Goal: Task Accomplishment & Management: Use online tool/utility

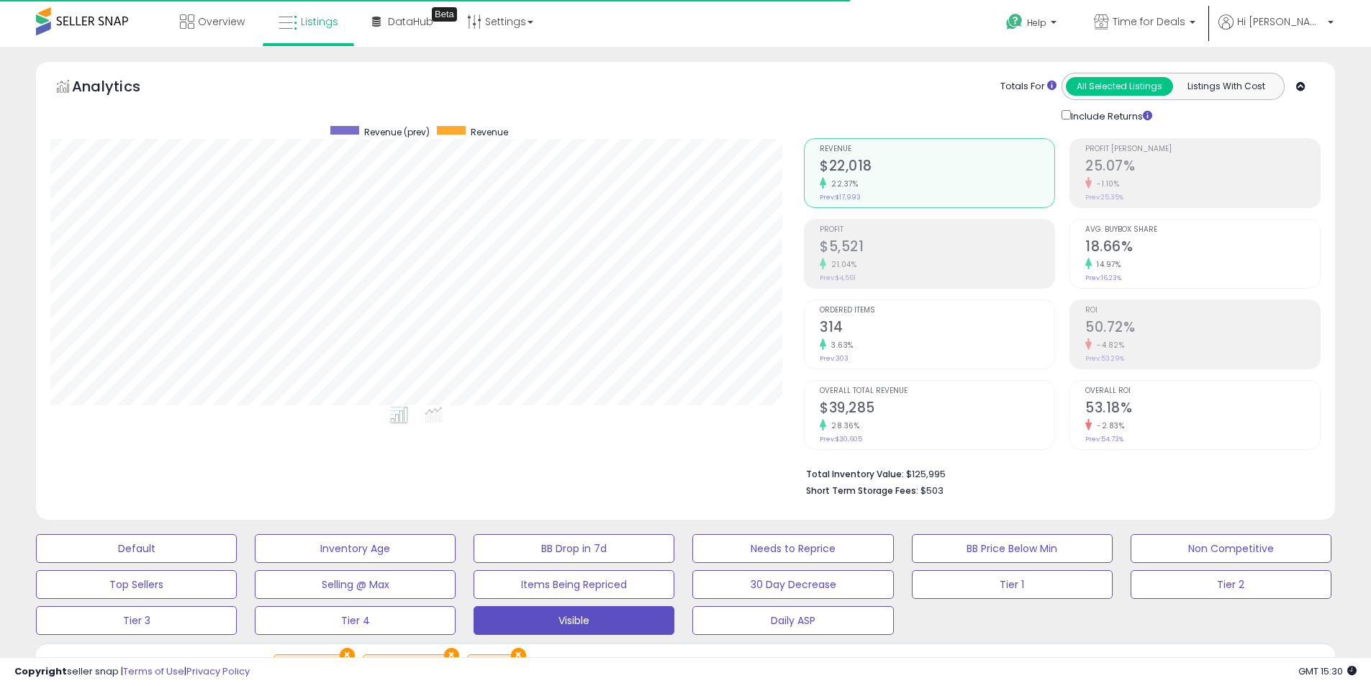
select select "**"
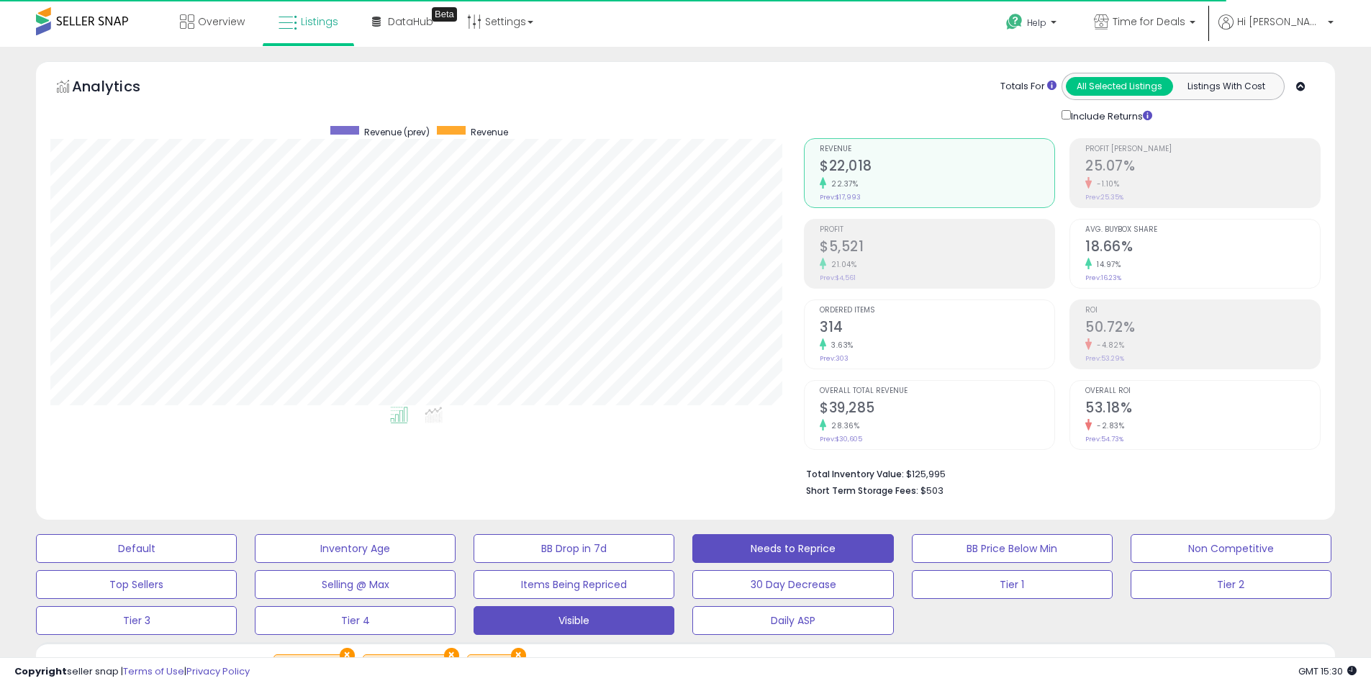
click at [807, 546] on button "Needs to Reprice" at bounding box center [792, 548] width 201 height 29
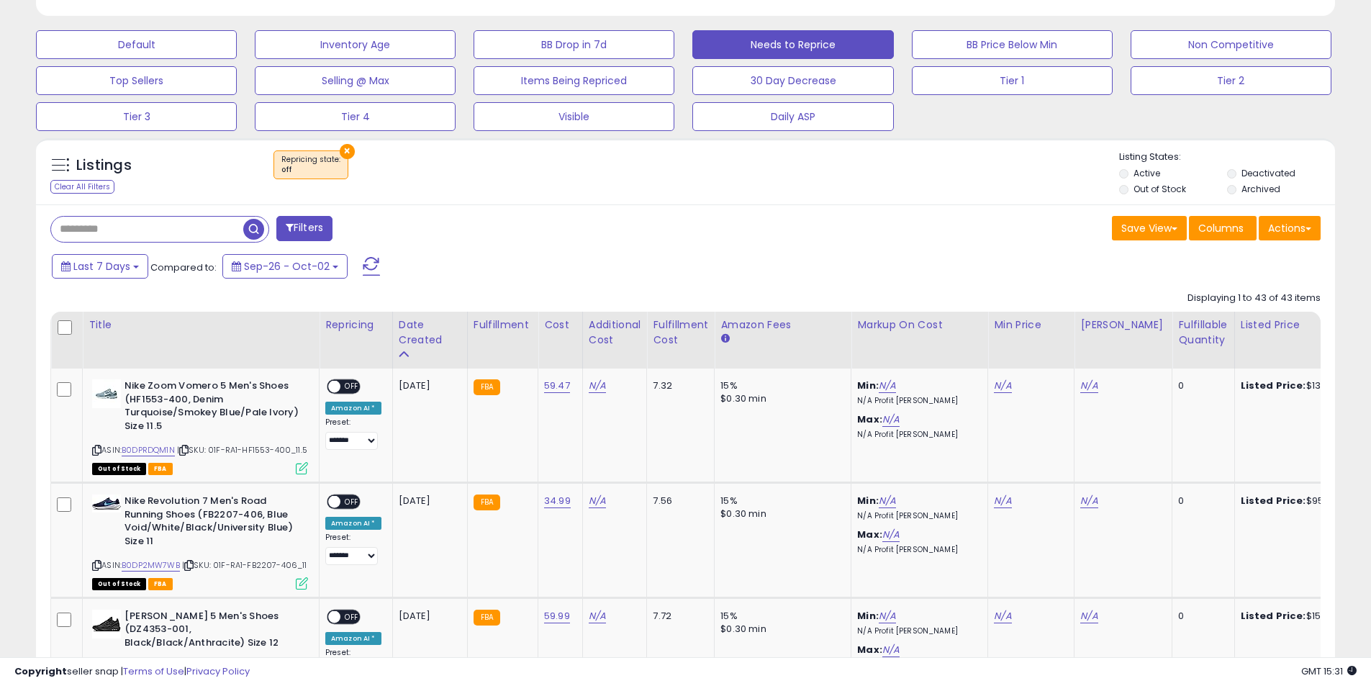
scroll to position [295, 753]
click at [1297, 230] on button "Actions" at bounding box center [1290, 228] width 62 height 24
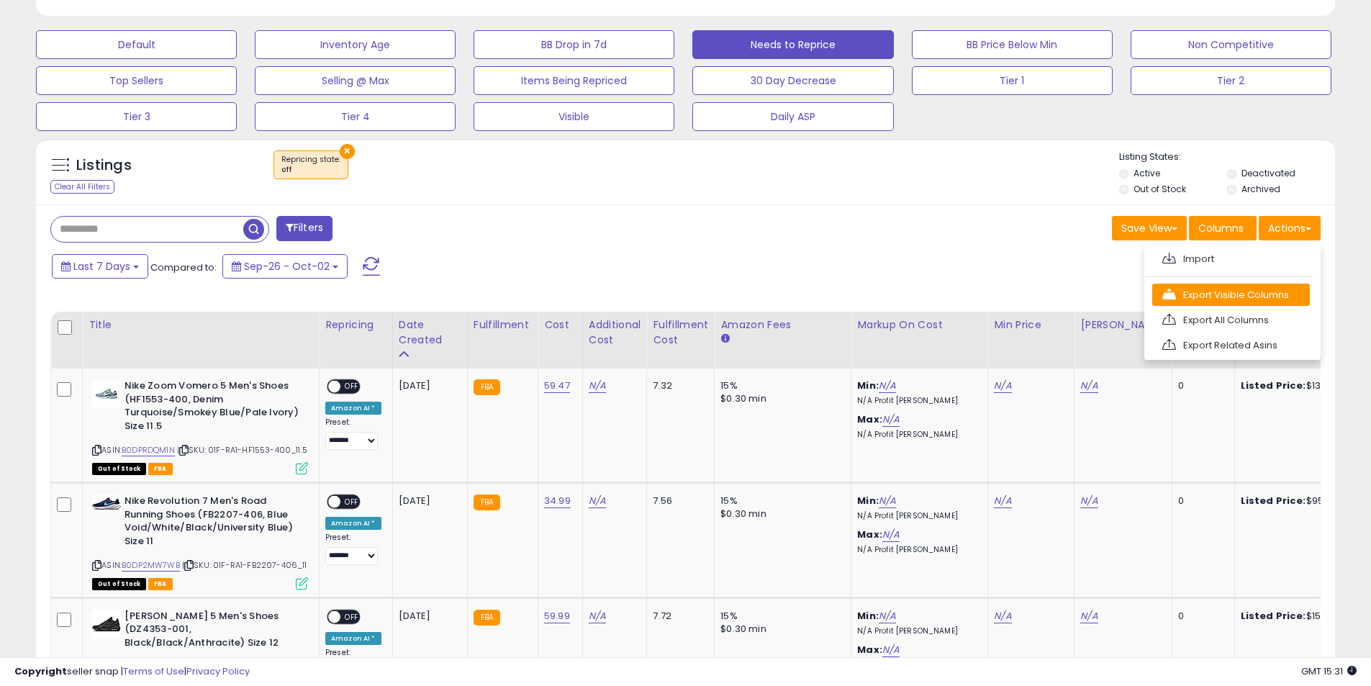
click at [1219, 289] on link "Export Visible Columns" at bounding box center [1231, 295] width 158 height 22
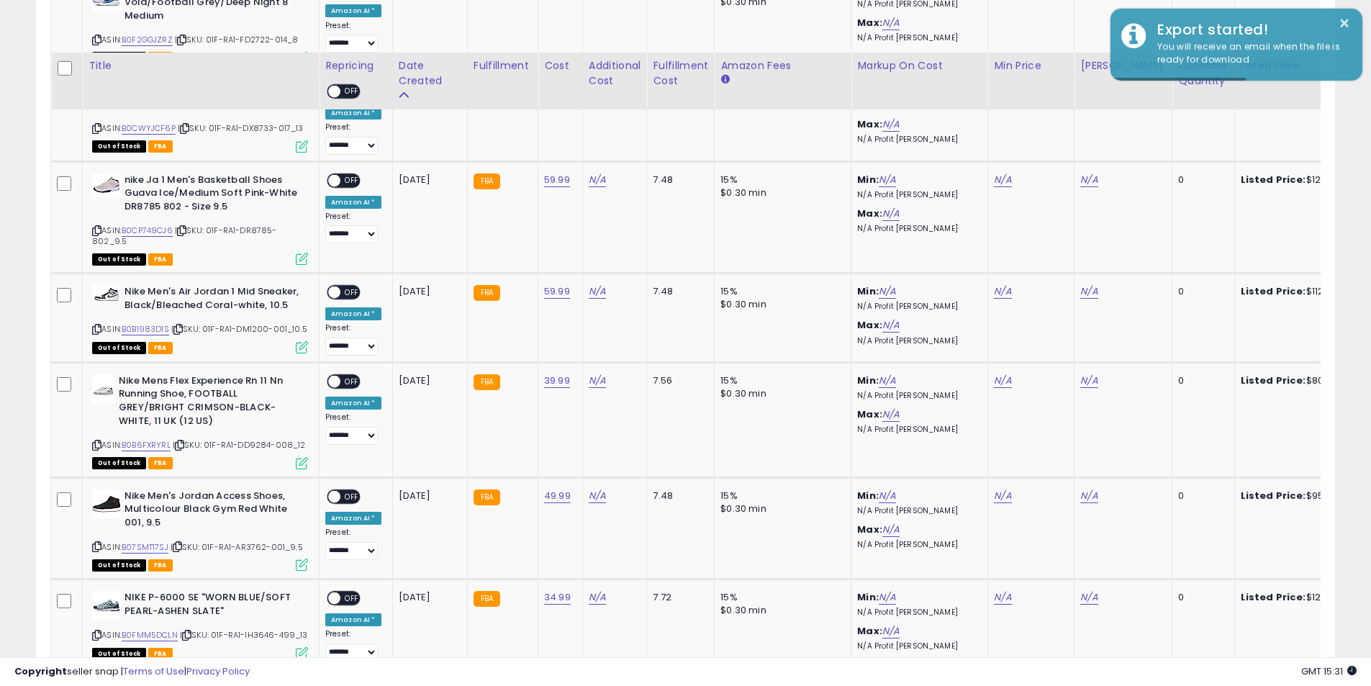
scroll to position [2087, 0]
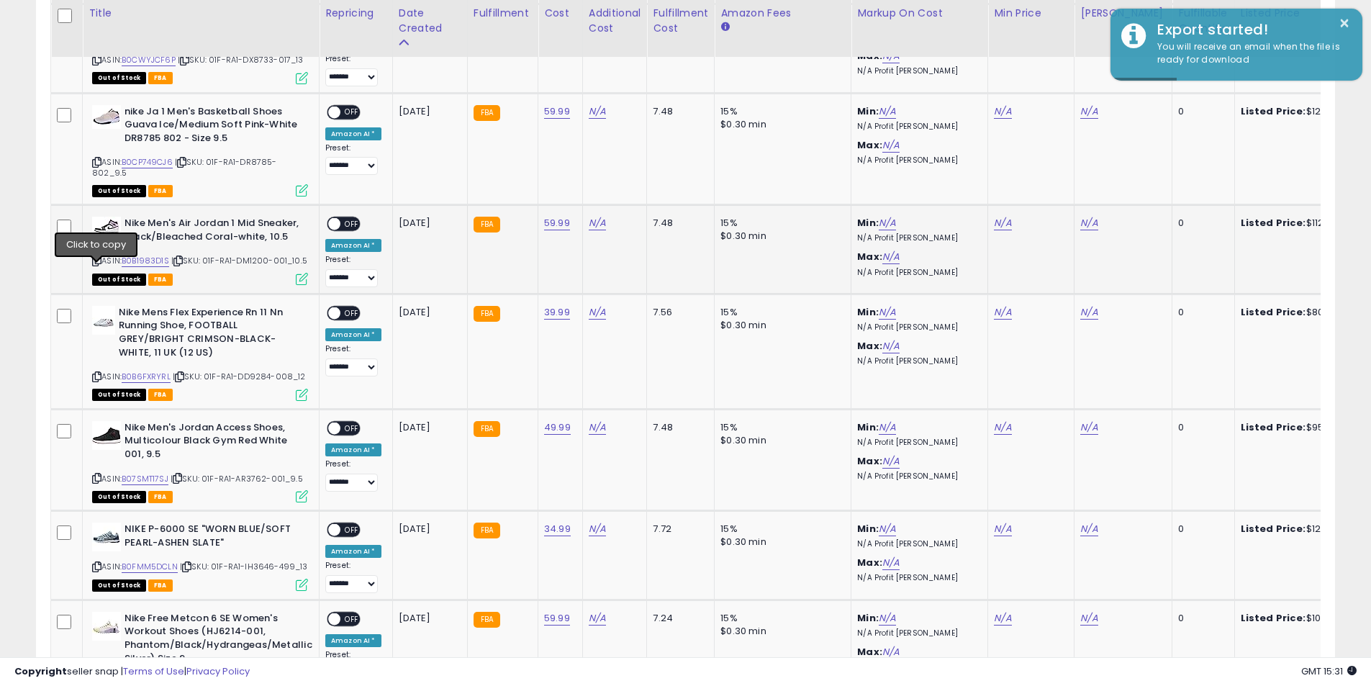
click at [93, 265] on icon at bounding box center [96, 261] width 9 height 8
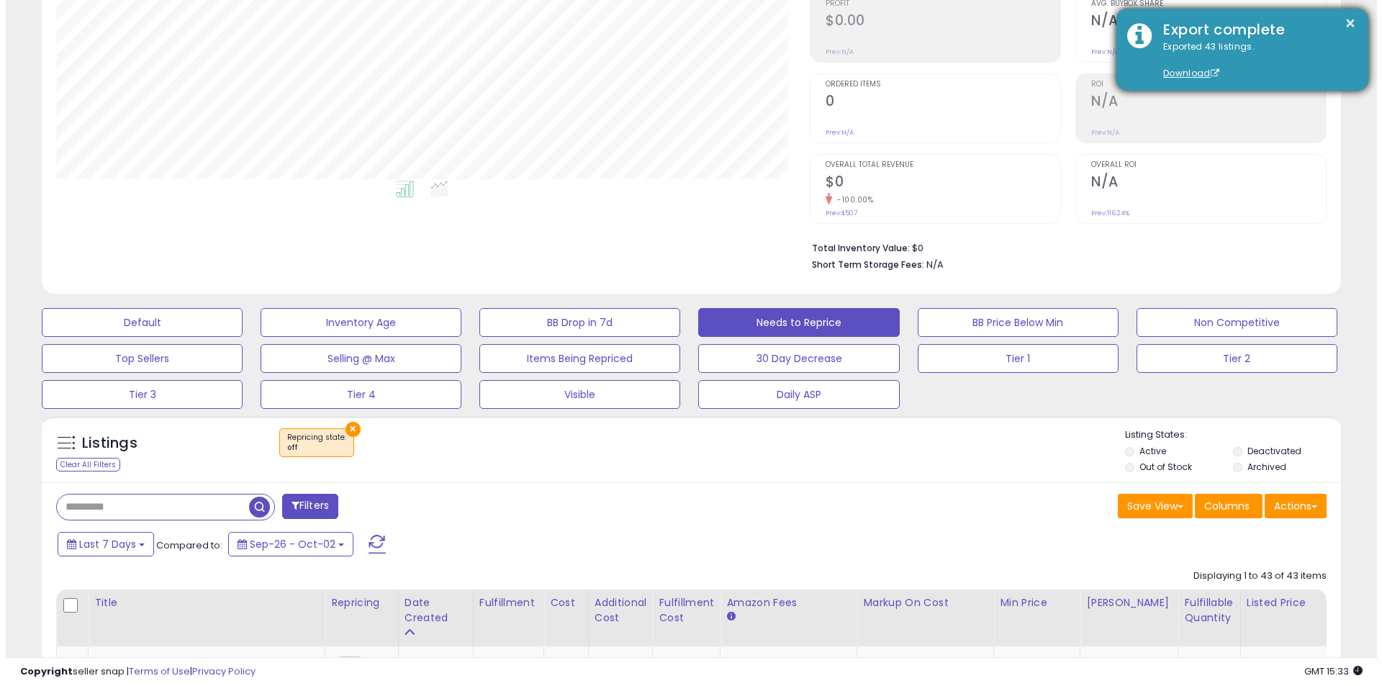
scroll to position [216, 0]
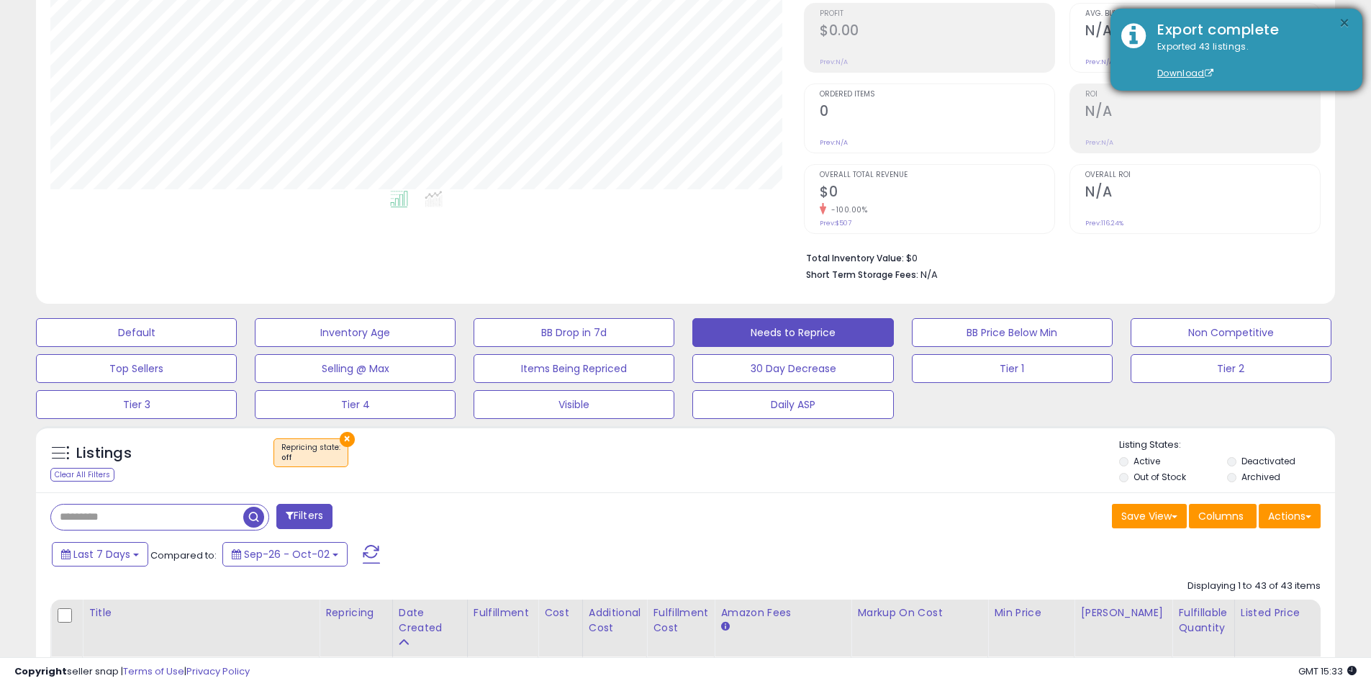
click at [1340, 20] on button "×" at bounding box center [1344, 23] width 12 height 18
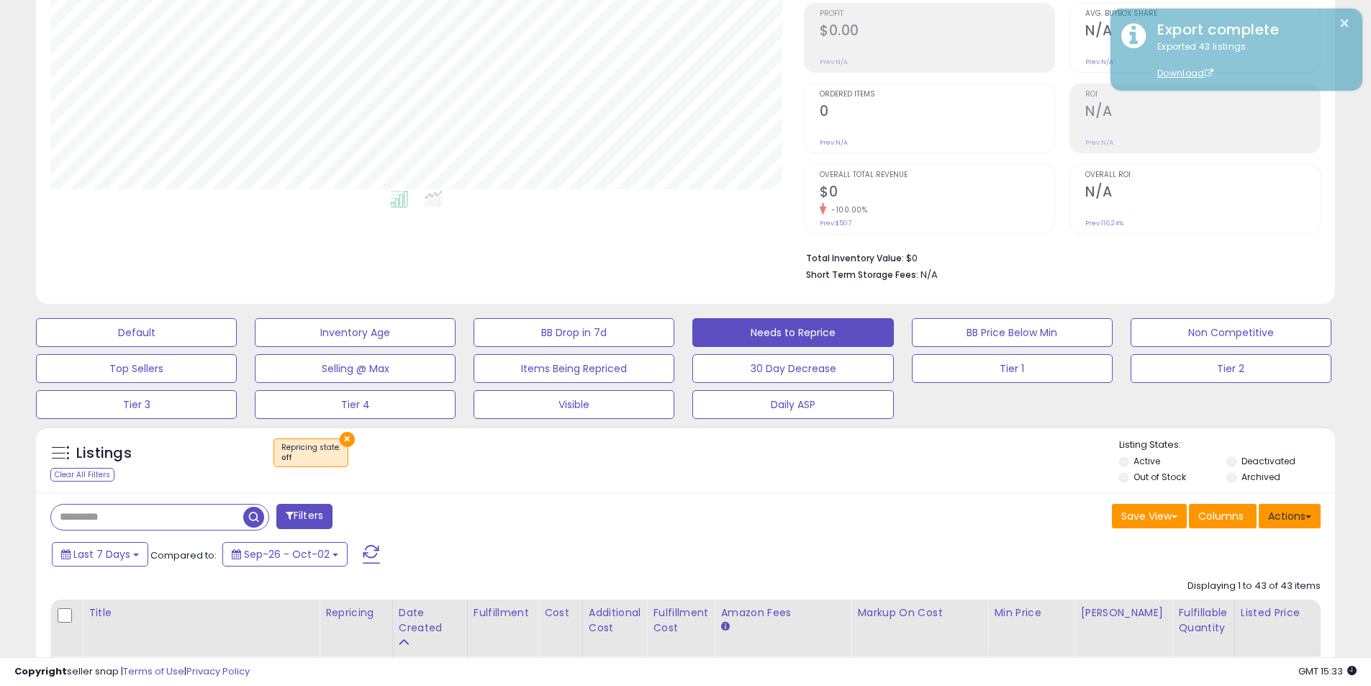
click at [1286, 512] on button "Actions" at bounding box center [1290, 516] width 62 height 24
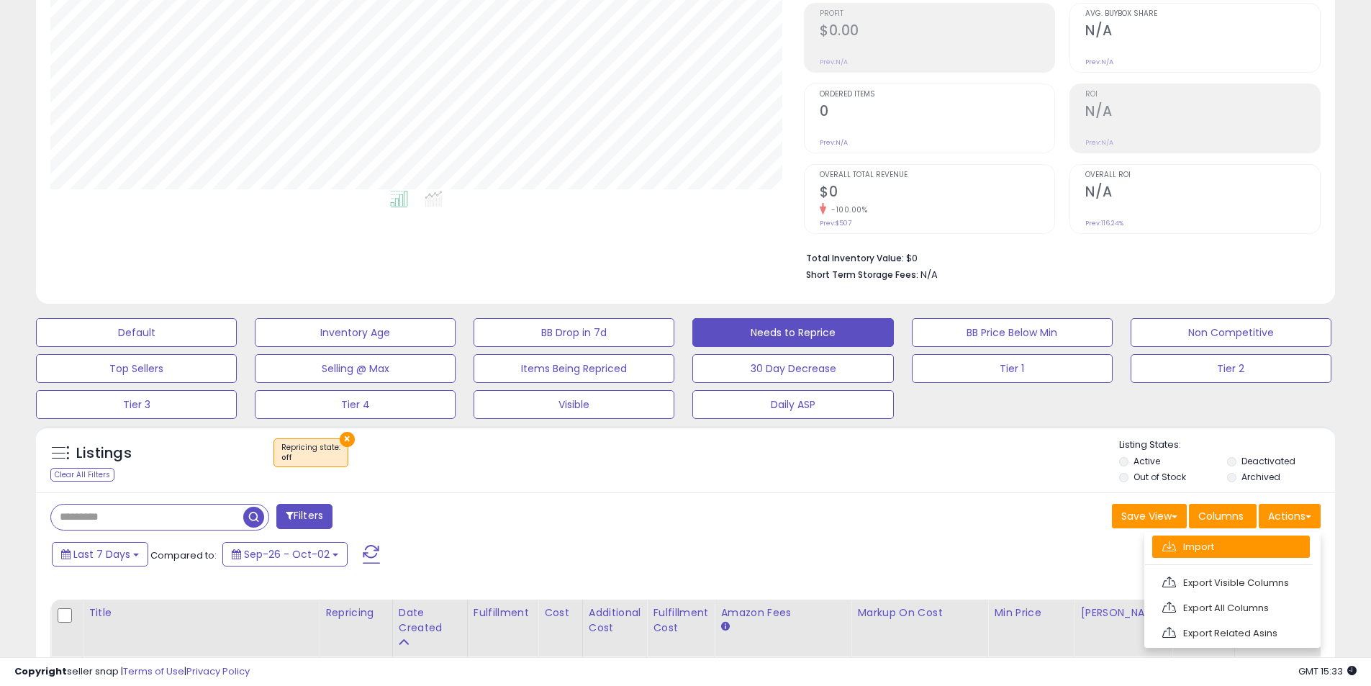
click at [1244, 543] on link "Import" at bounding box center [1231, 546] width 158 height 22
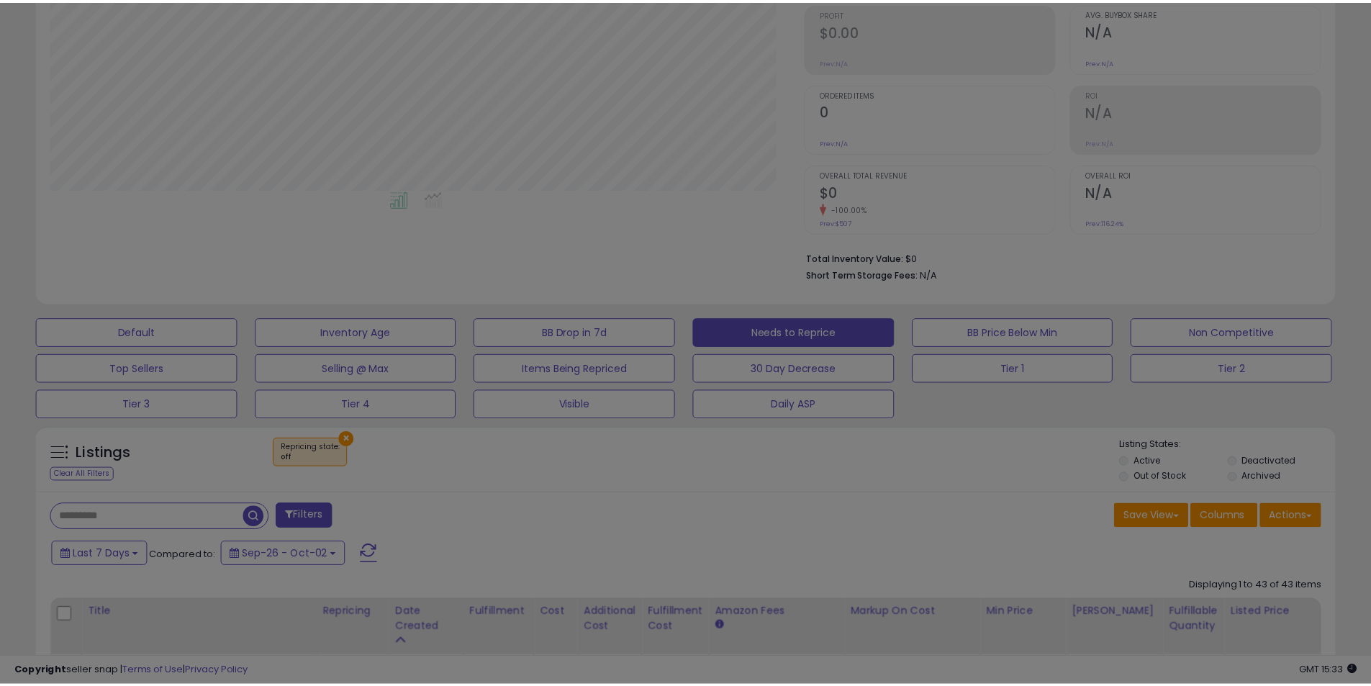
scroll to position [295, 760]
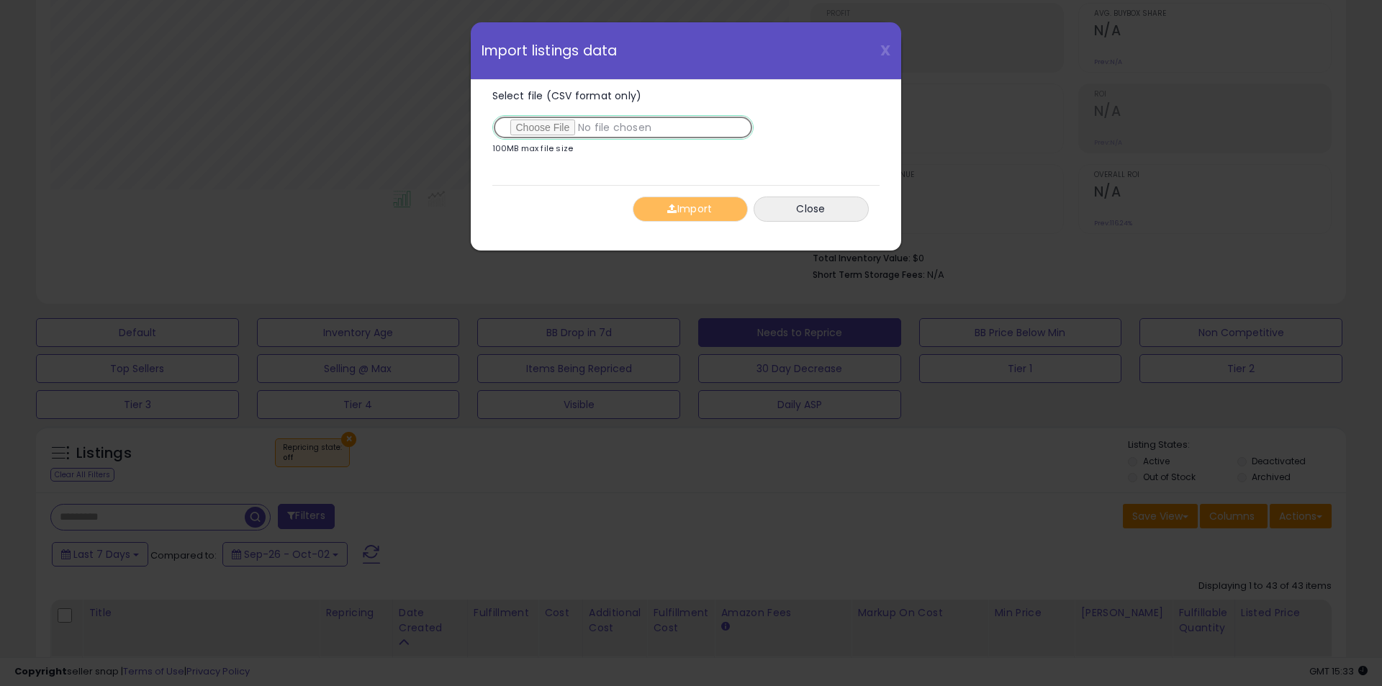
click at [543, 127] on input "Select file (CSV format only)" at bounding box center [622, 127] width 261 height 24
type input "**********"
click at [700, 206] on button "Import" at bounding box center [690, 208] width 115 height 25
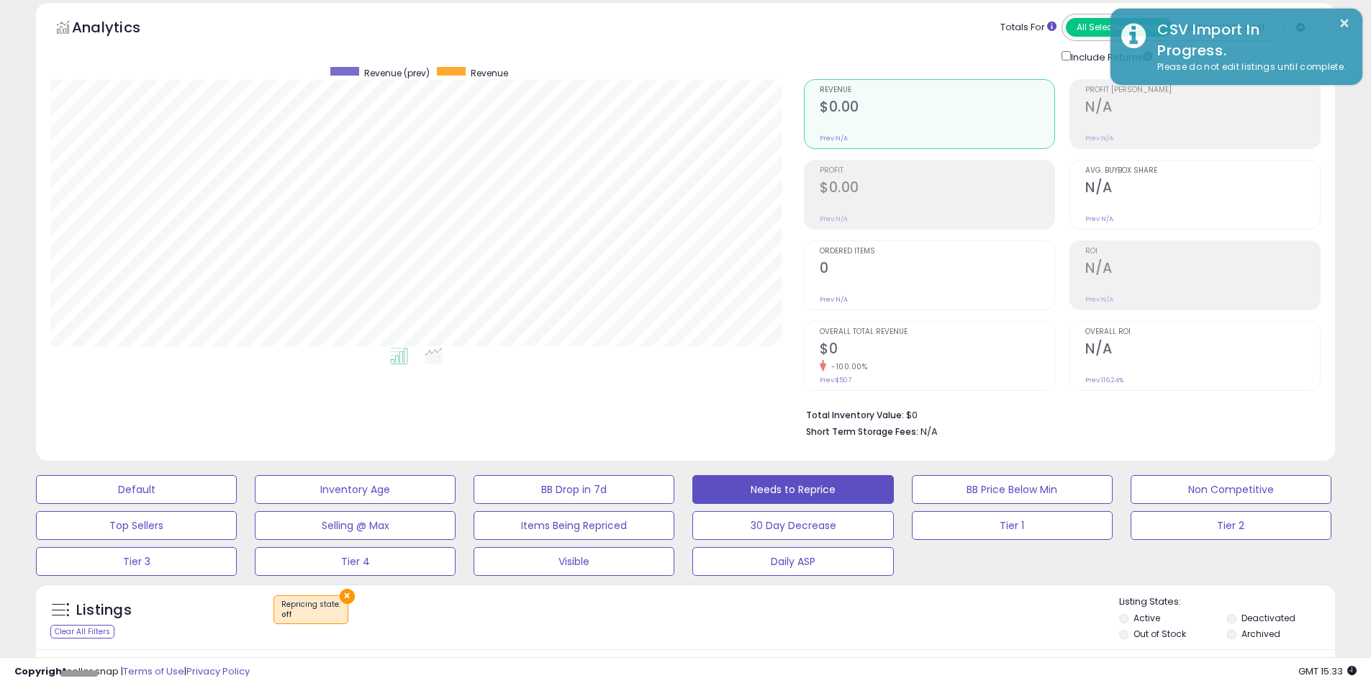
scroll to position [0, 0]
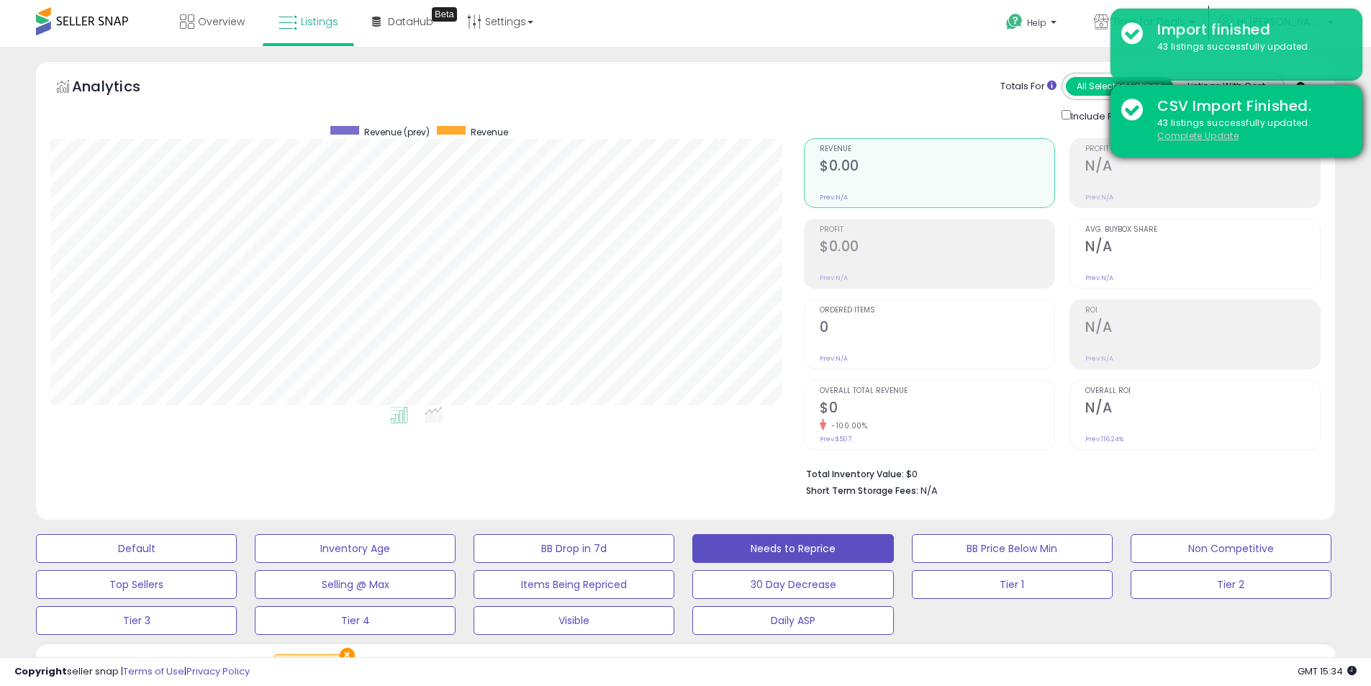
click at [1212, 137] on u "Complete Update" at bounding box center [1197, 136] width 81 height 12
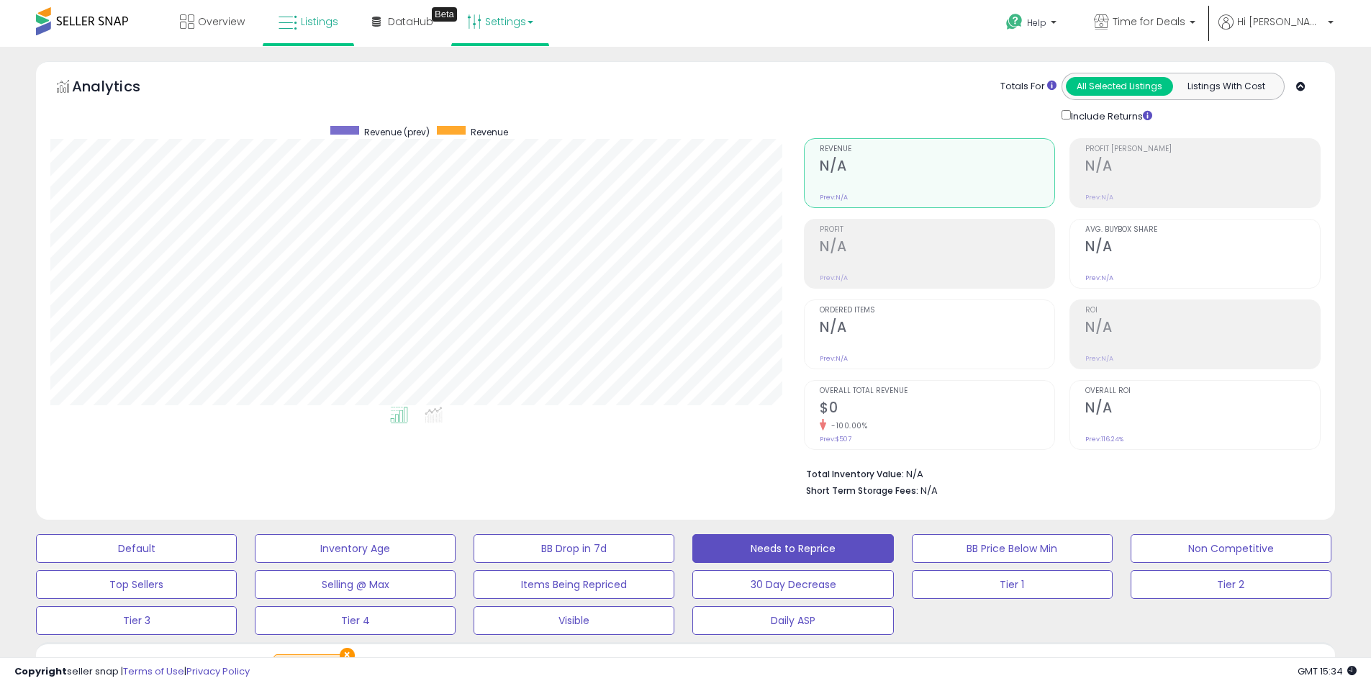
scroll to position [295, 753]
